Goal: Task Accomplishment & Management: Manage account settings

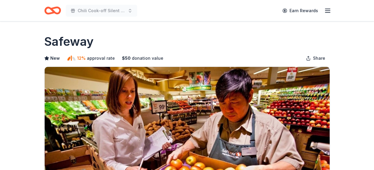
click at [57, 7] on icon "Home" at bounding box center [52, 11] width 17 height 14
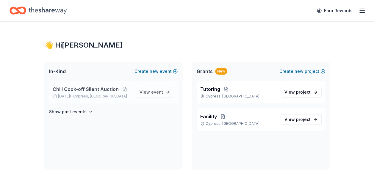
click at [99, 89] on span "Chili Cook-off Silent Auction" at bounding box center [86, 89] width 66 height 7
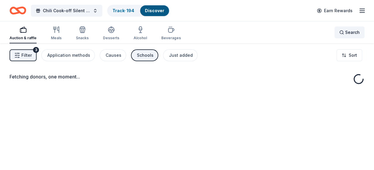
click at [346, 32] on span "Search" at bounding box center [353, 32] width 15 height 7
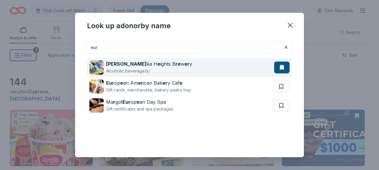
type input "eur"
click at [108, 64] on strong "[PERSON_NAME]" at bounding box center [126, 64] width 41 height 6
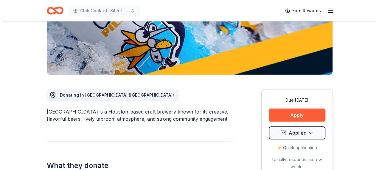
scroll to position [119, 0]
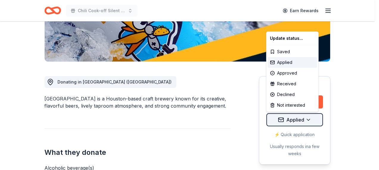
click at [283, 95] on div "Declined" at bounding box center [292, 94] width 49 height 11
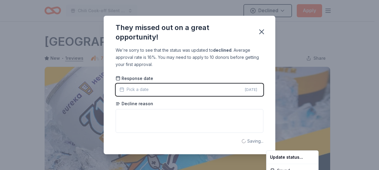
scroll to position [0, 0]
click at [263, 31] on html "Chili Cook-off Silent Auction Declined Apply Due [DATE] Share [GEOGRAPHIC_DATA]…" at bounding box center [189, 85] width 379 height 170
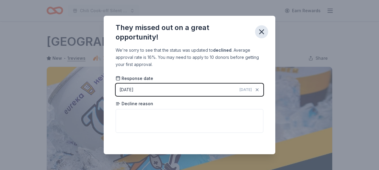
scroll to position [154, 0]
